Goal: Information Seeking & Learning: Learn about a topic

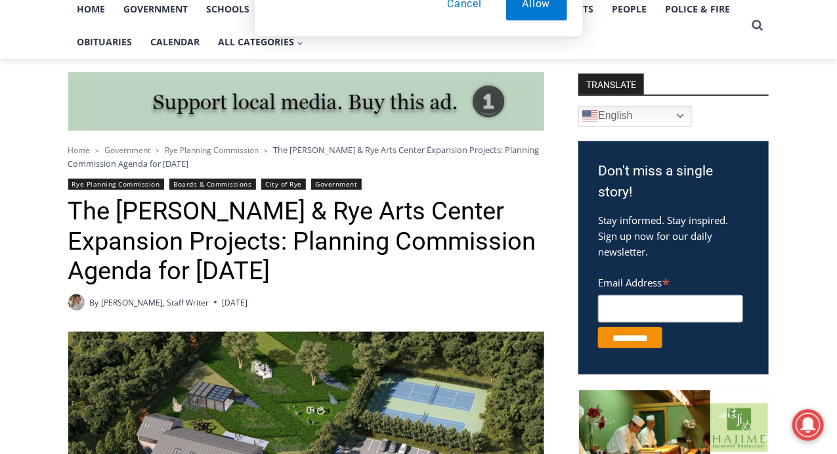
scroll to position [328, 0]
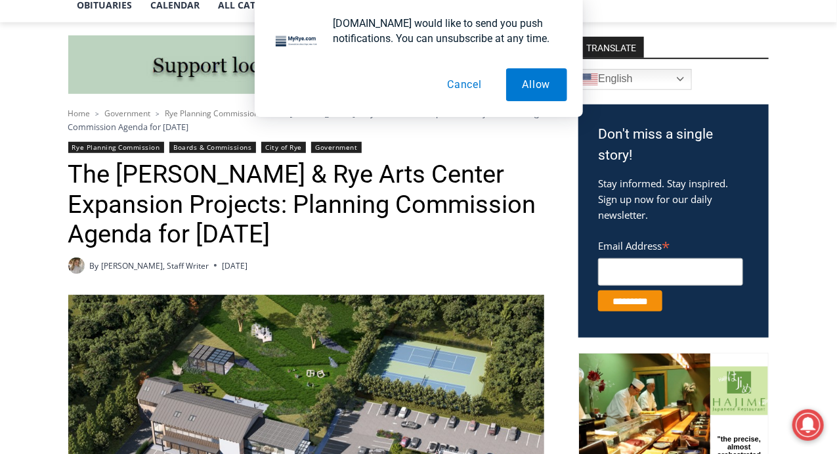
click at [134, 148] on link "Rye Planning Commission" at bounding box center [116, 147] width 96 height 11
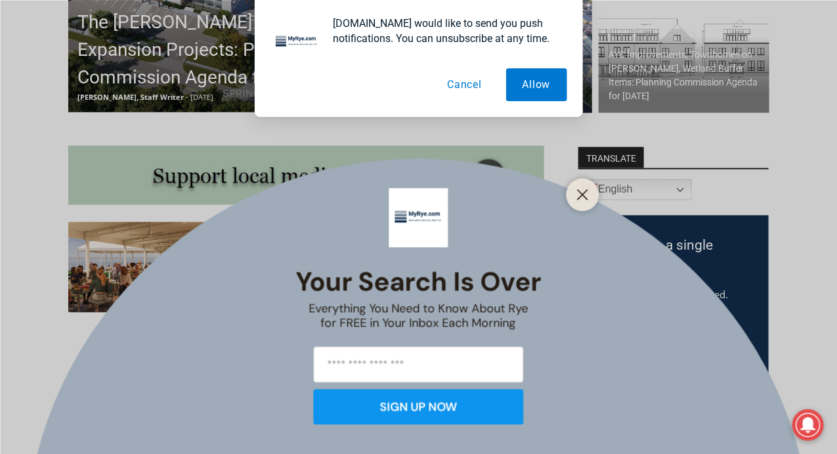
scroll to position [591, 0]
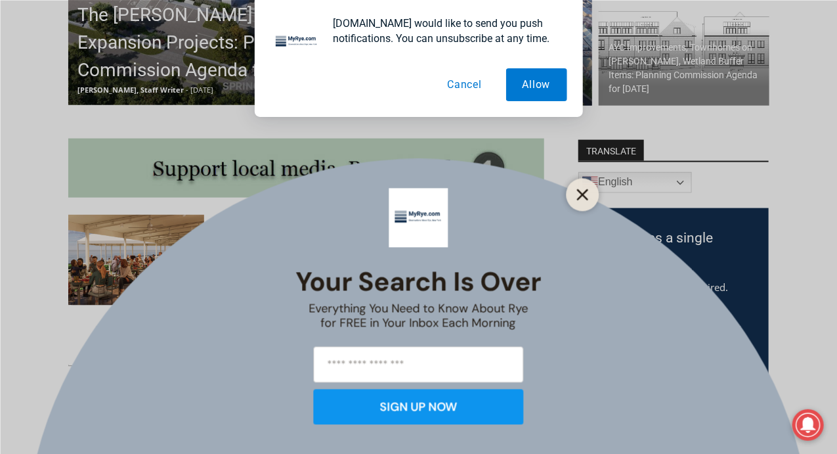
click at [586, 198] on line "Close" at bounding box center [582, 194] width 9 height 9
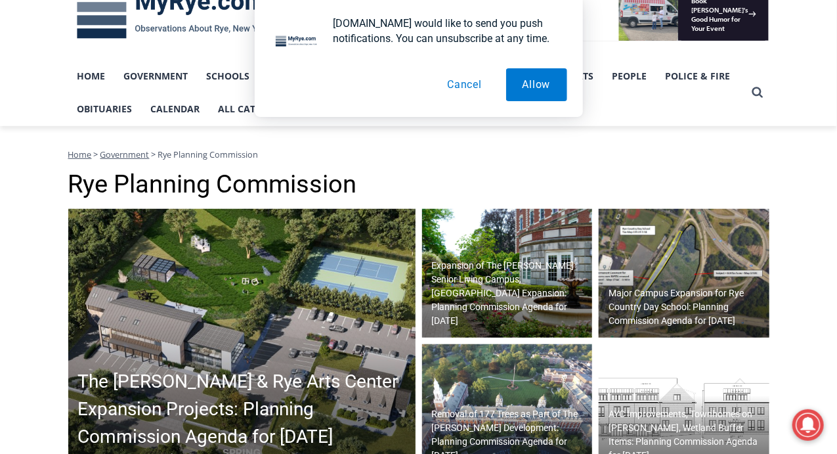
scroll to position [197, 0]
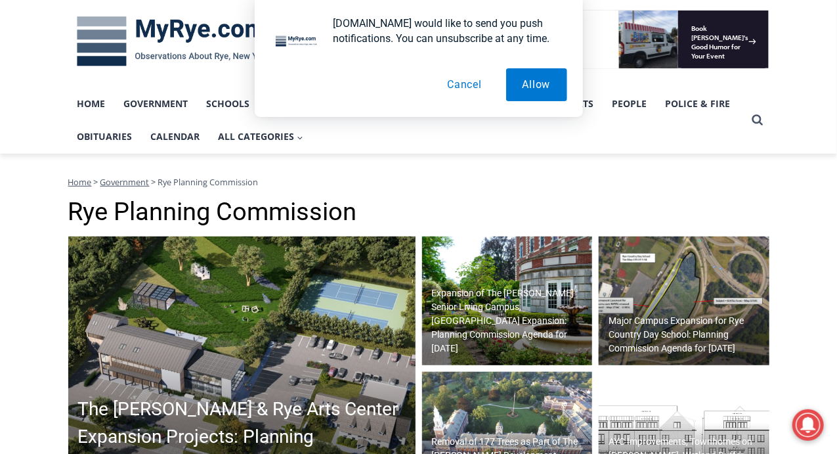
click at [508, 322] on h2 "Expansion of The [PERSON_NAME] Senior Living Campus, [GEOGRAPHIC_DATA] Expansio…" at bounding box center [511, 320] width 158 height 69
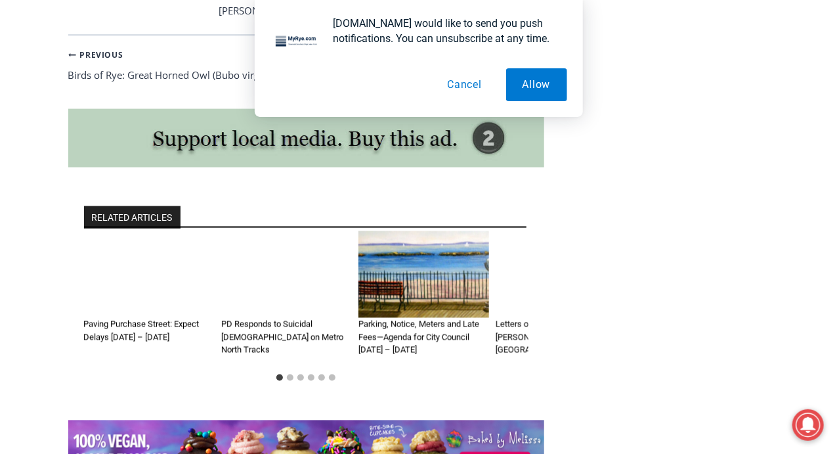
scroll to position [2798, 0]
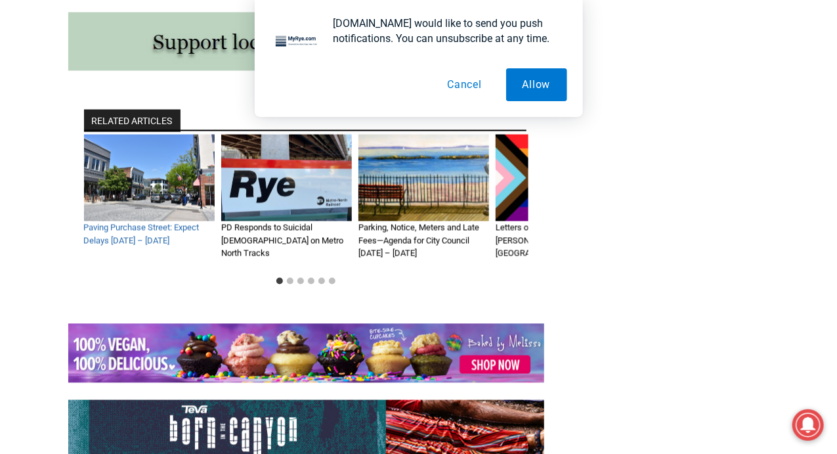
click at [110, 223] on link "Paving Purchase Street: Expect Delays Monday – Wednesday" at bounding box center [142, 234] width 116 height 23
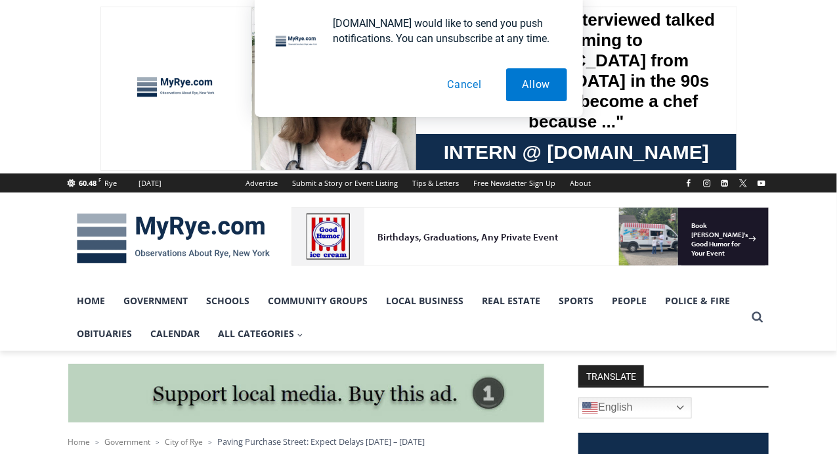
click at [144, 221] on img at bounding box center [173, 238] width 210 height 68
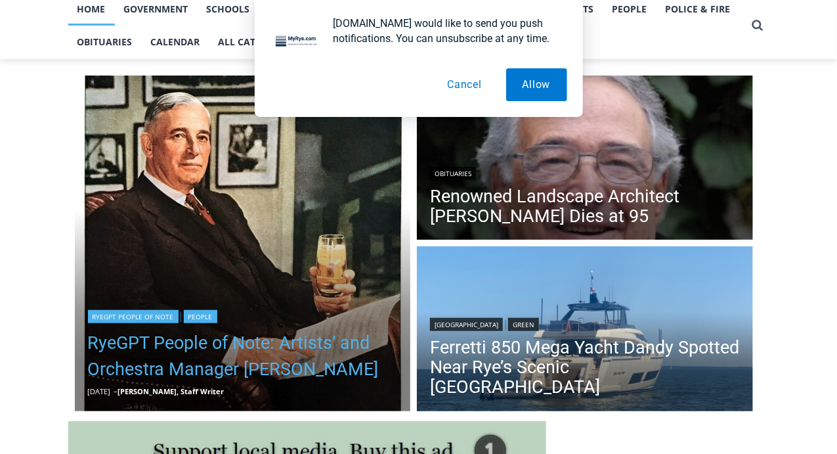
scroll to position [370, 0]
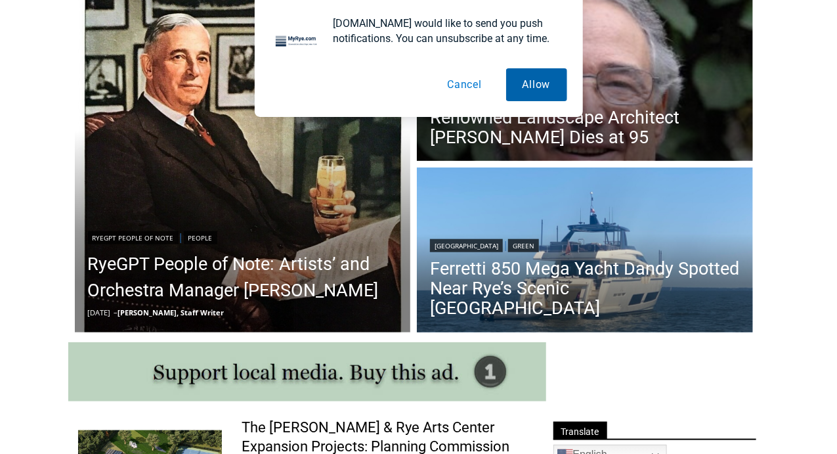
click at [535, 80] on button "Allow" at bounding box center [536, 84] width 61 height 33
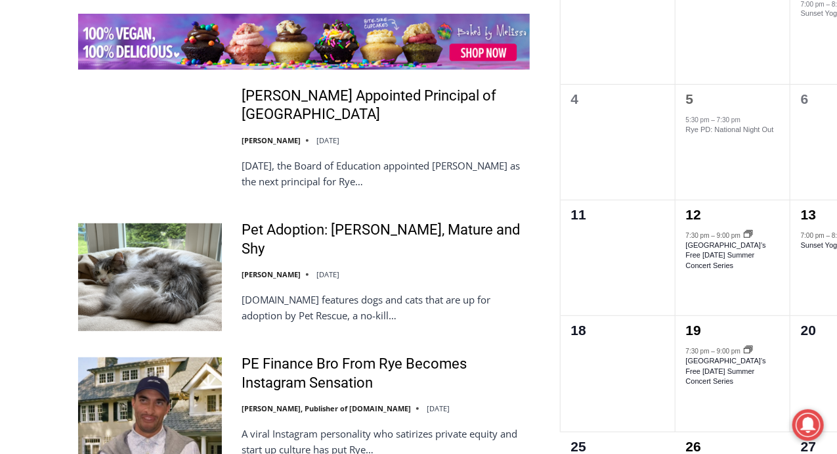
scroll to position [2275, 0]
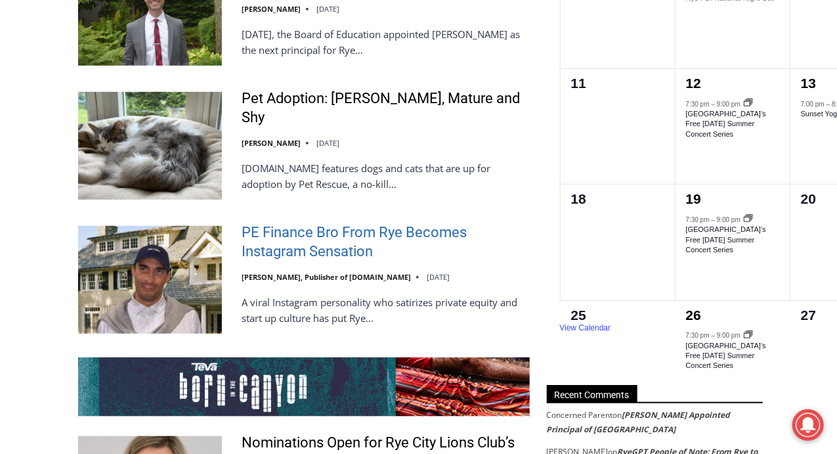
click at [338, 223] on link "PE Finance Bro From Rye Becomes Instagram Sensation" at bounding box center [386, 241] width 288 height 37
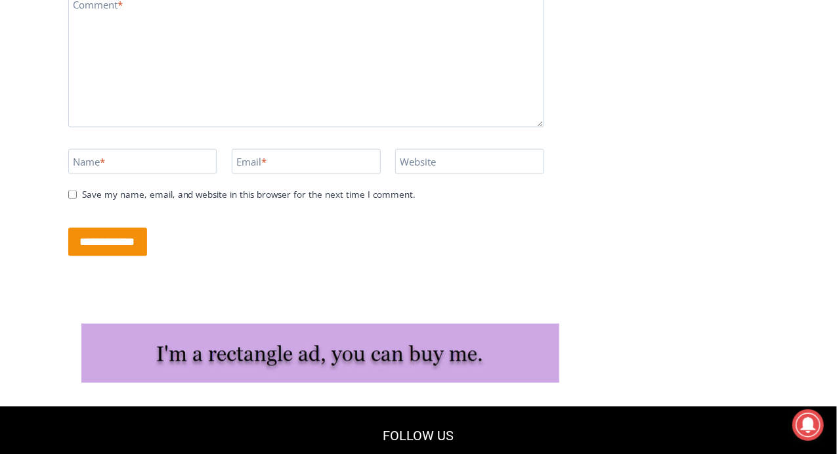
scroll to position [2732, 0]
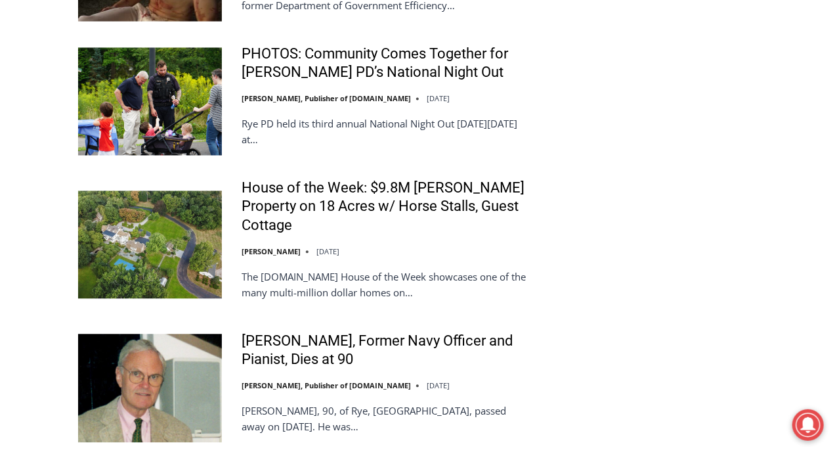
scroll to position [3129, 0]
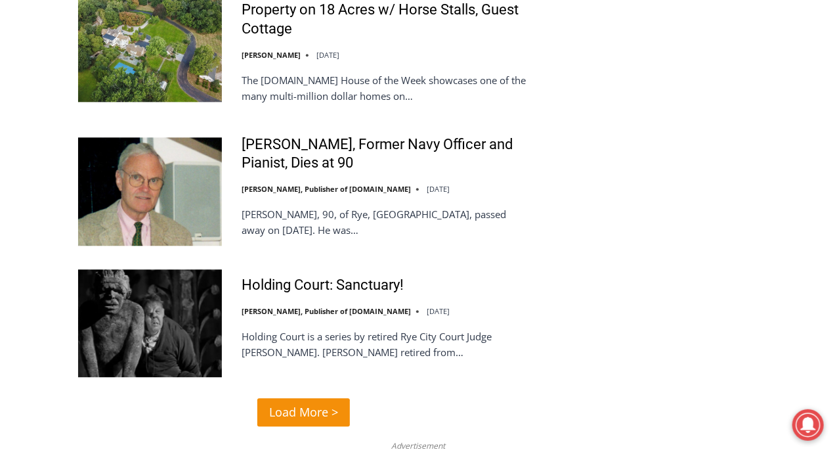
click at [303, 403] on span "Load More >" at bounding box center [303, 412] width 69 height 19
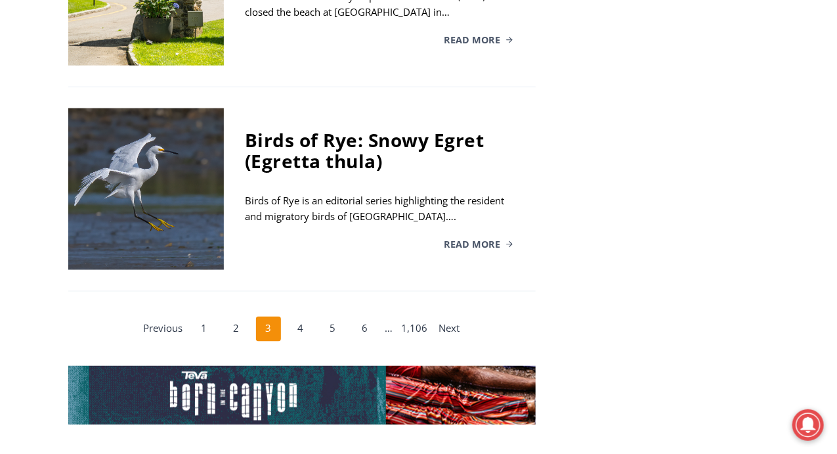
scroll to position [2669, 0]
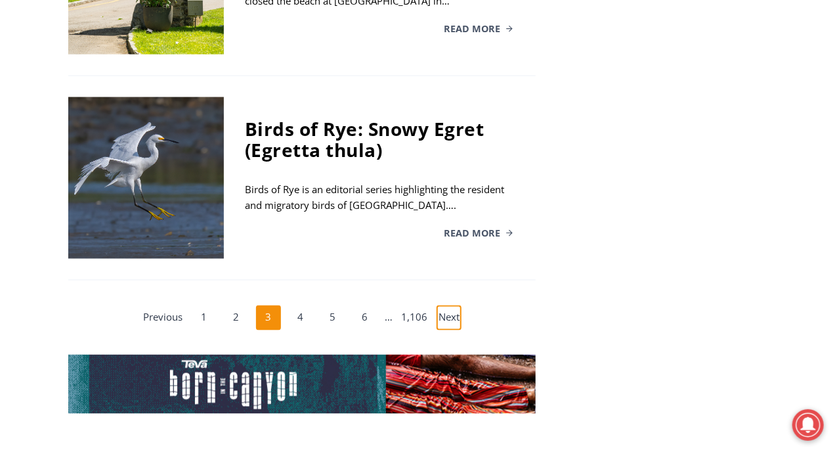
click at [453, 308] on link "Next" at bounding box center [449, 317] width 25 height 25
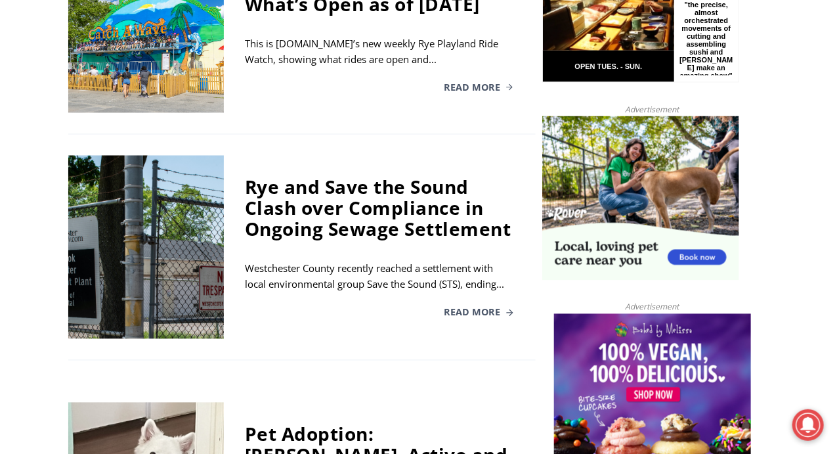
scroll to position [792, 0]
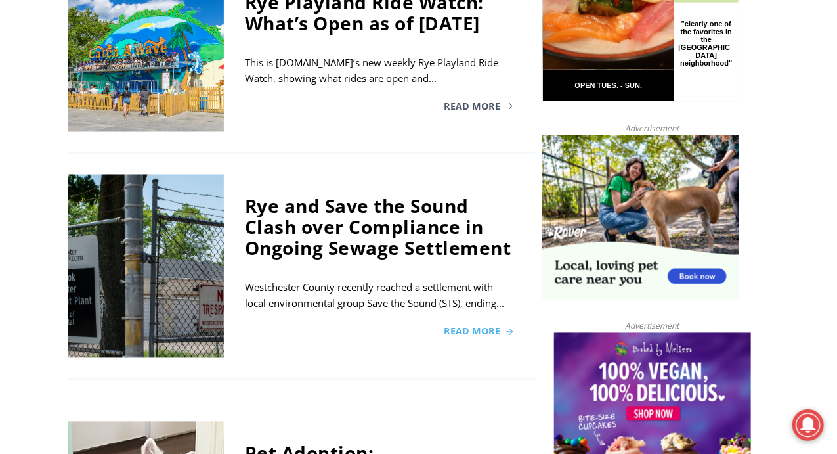
click at [470, 328] on span "Read More" at bounding box center [472, 331] width 56 height 9
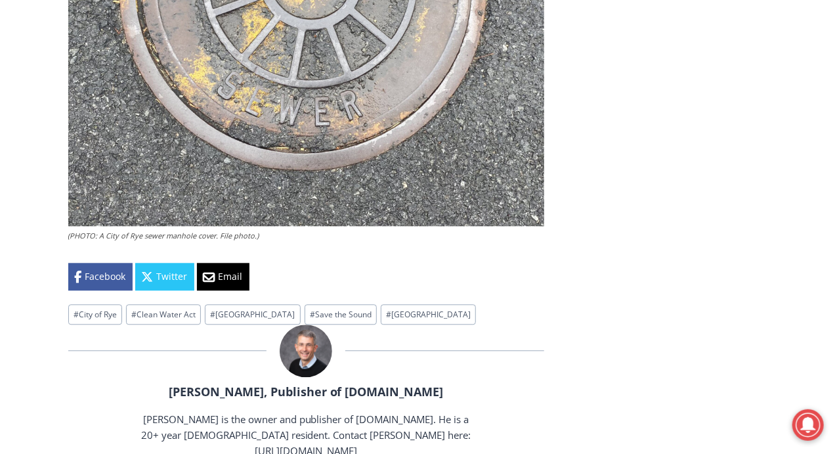
scroll to position [3087, 0]
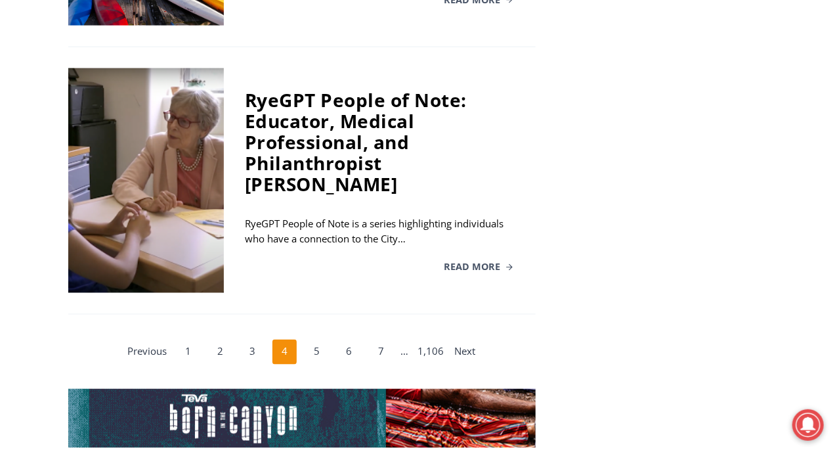
scroll to position [2696, 0]
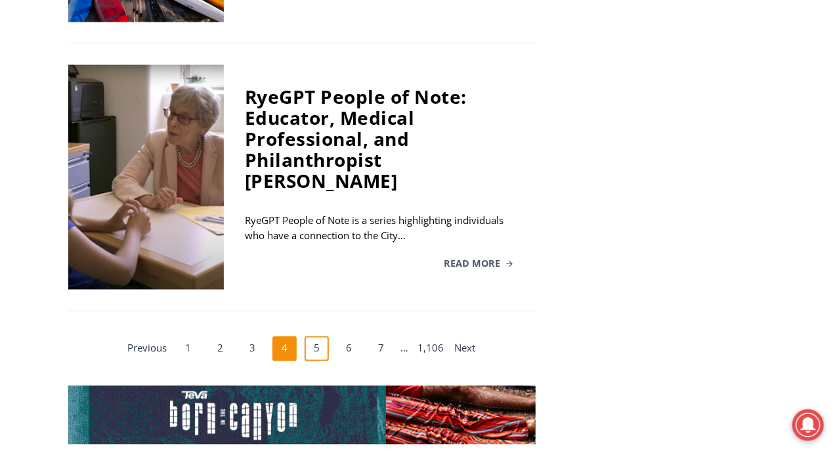
click at [322, 336] on link "5" at bounding box center [317, 348] width 25 height 25
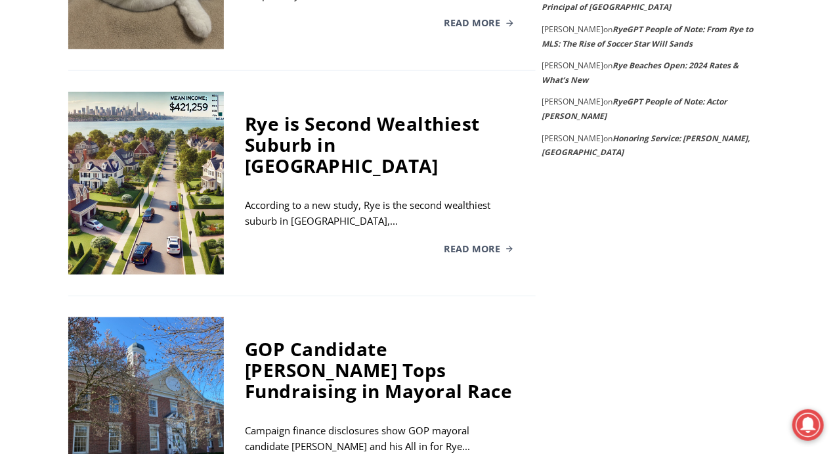
scroll to position [2368, 0]
